Goal: Task Accomplishment & Management: Complete application form

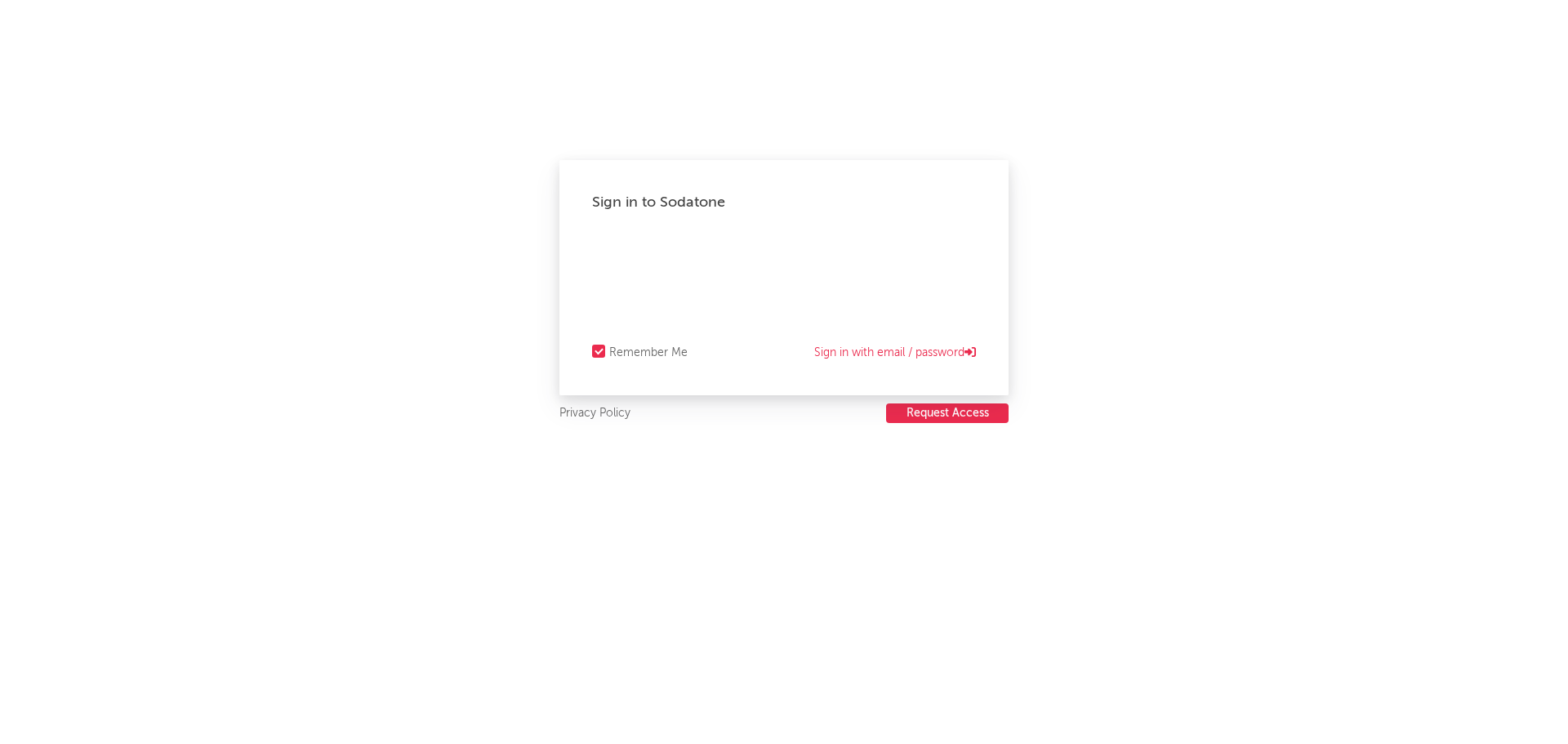
select select "recorded_music"
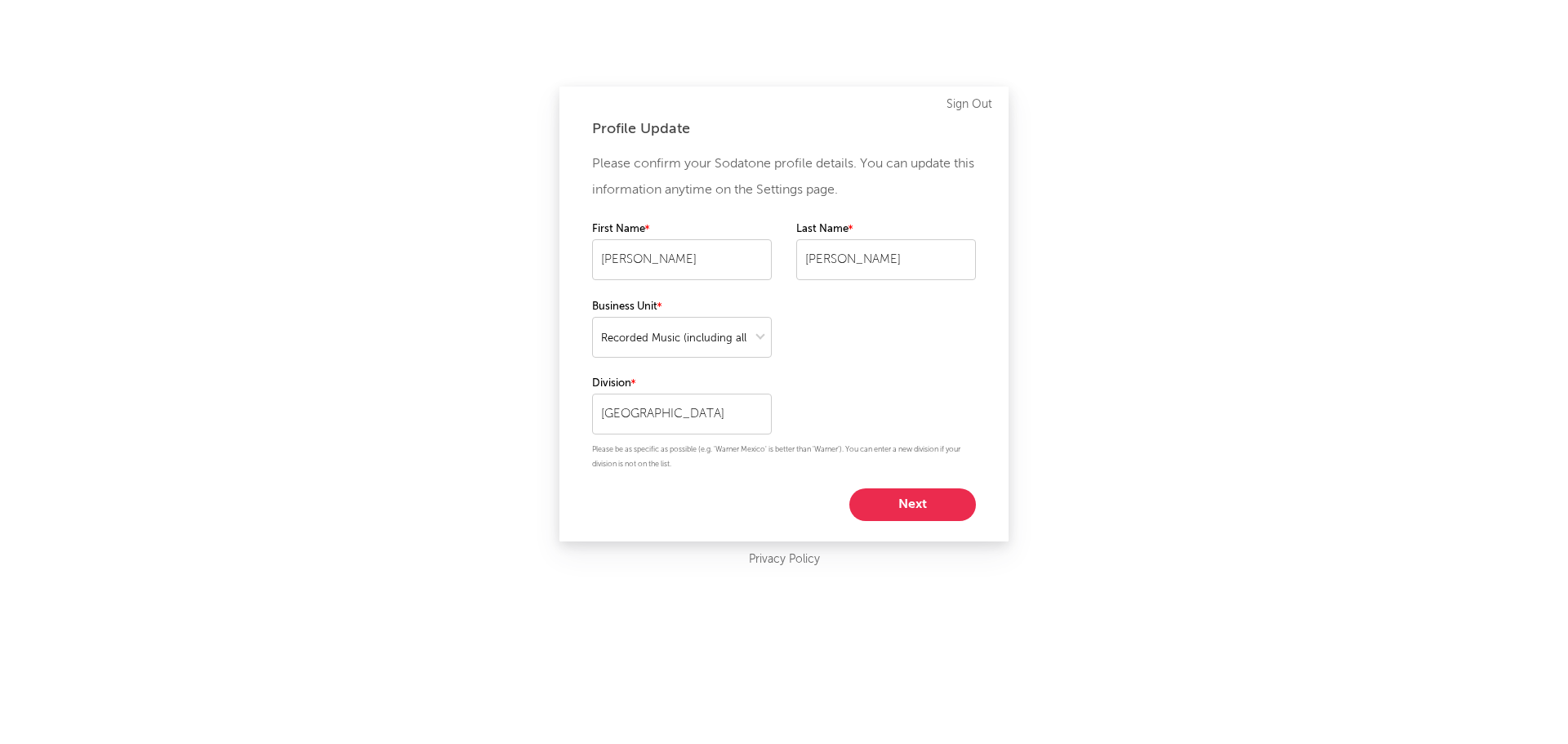
click at [922, 512] on button "Next" at bounding box center [913, 504] width 126 height 33
select select "other"
